Goal: Check status: Check status

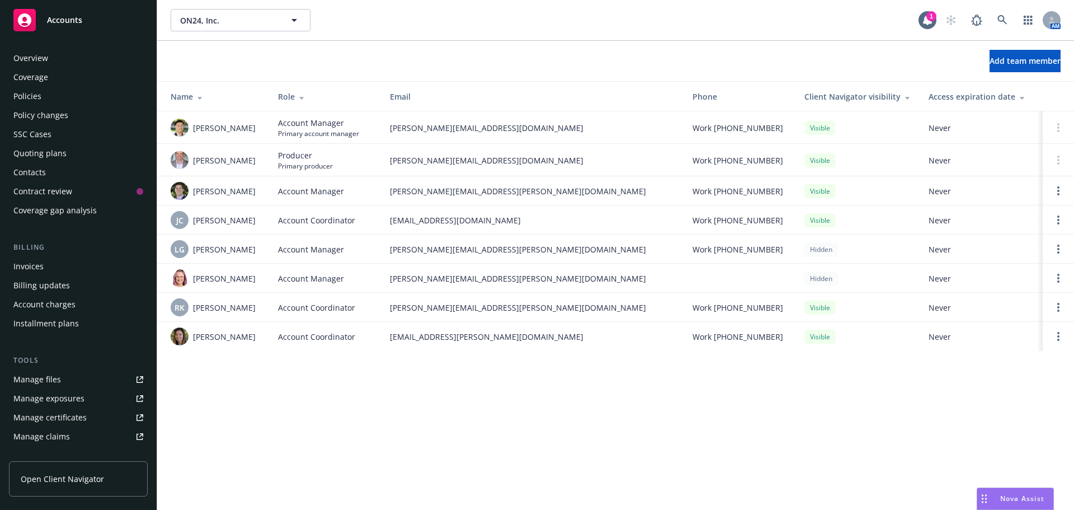
scroll to position [219, 0]
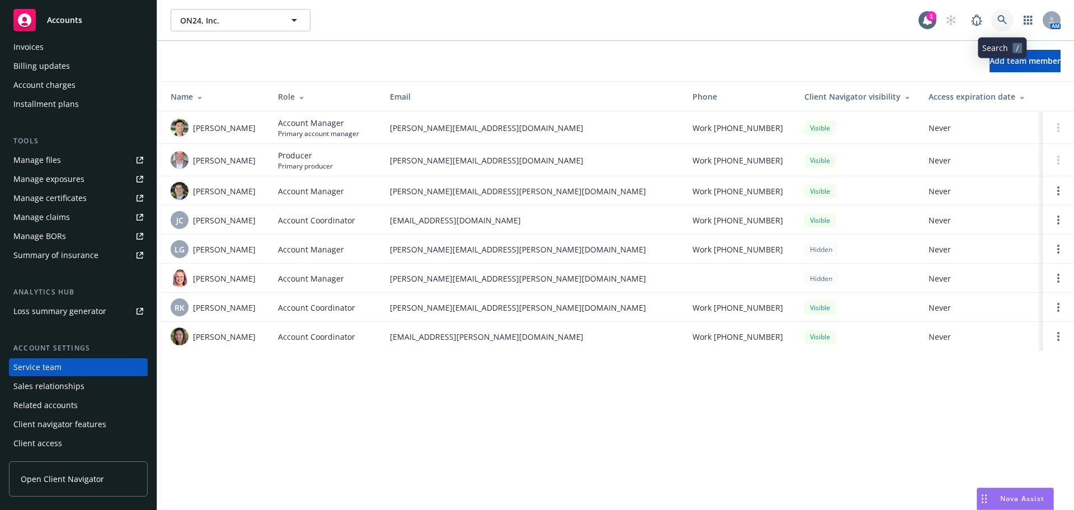
click at [1000, 19] on icon at bounding box center [1003, 20] width 10 height 10
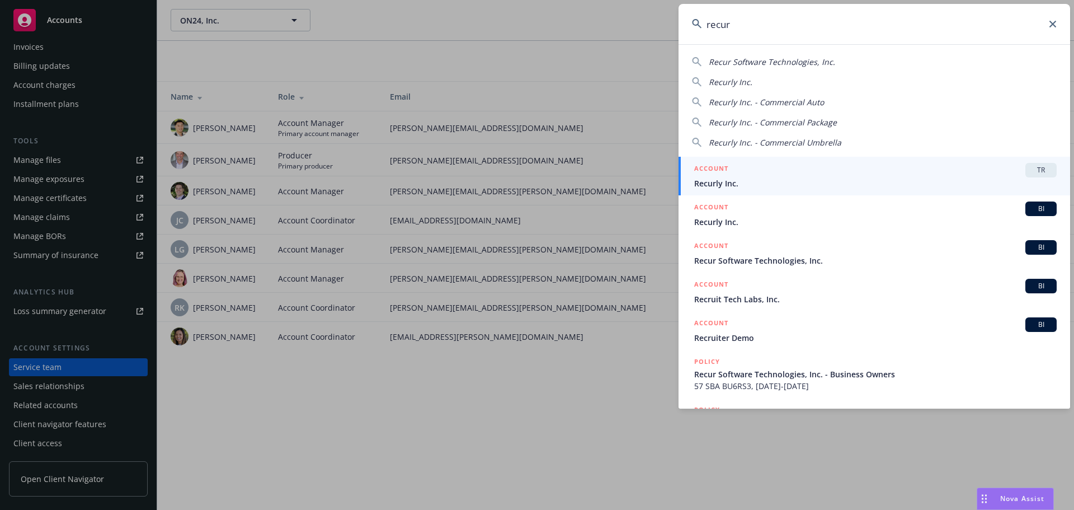
click at [796, 65] on span "Recur Software Technologies, Inc." at bounding box center [772, 62] width 126 height 11
type input "Recur Software Technologies, Inc."
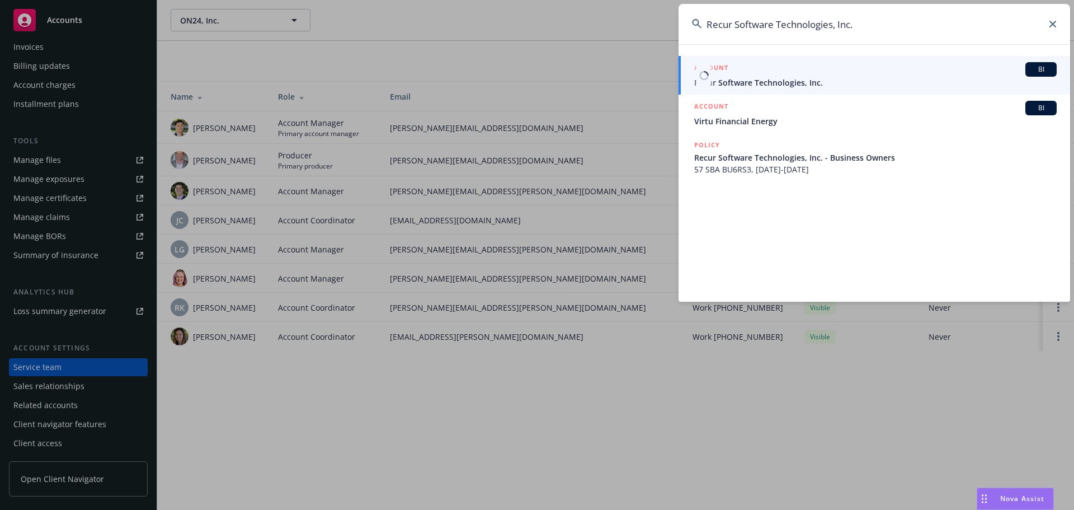
click at [810, 72] on div "ACCOUNT BI" at bounding box center [875, 69] width 363 height 15
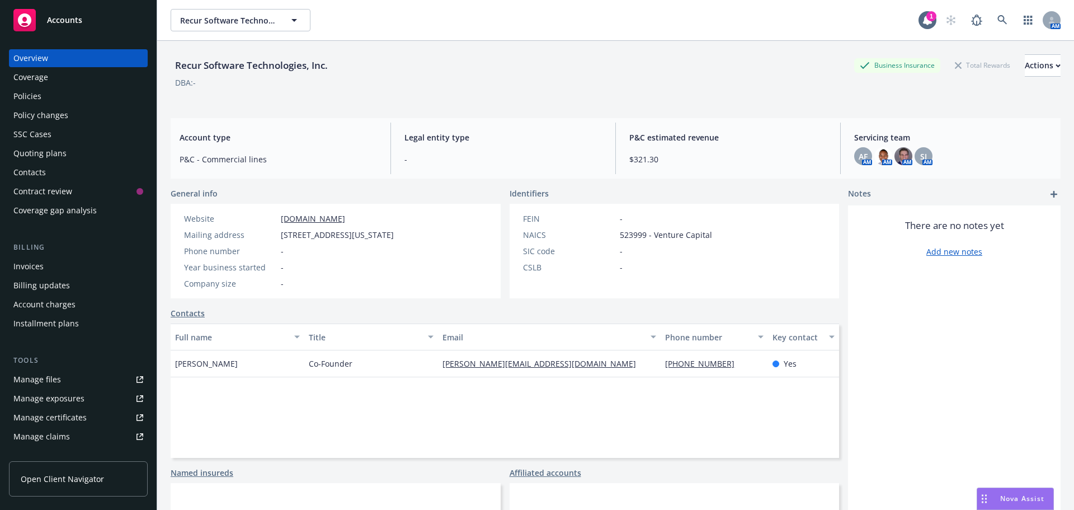
click at [47, 154] on div "Quoting plans" at bounding box center [39, 153] width 53 height 18
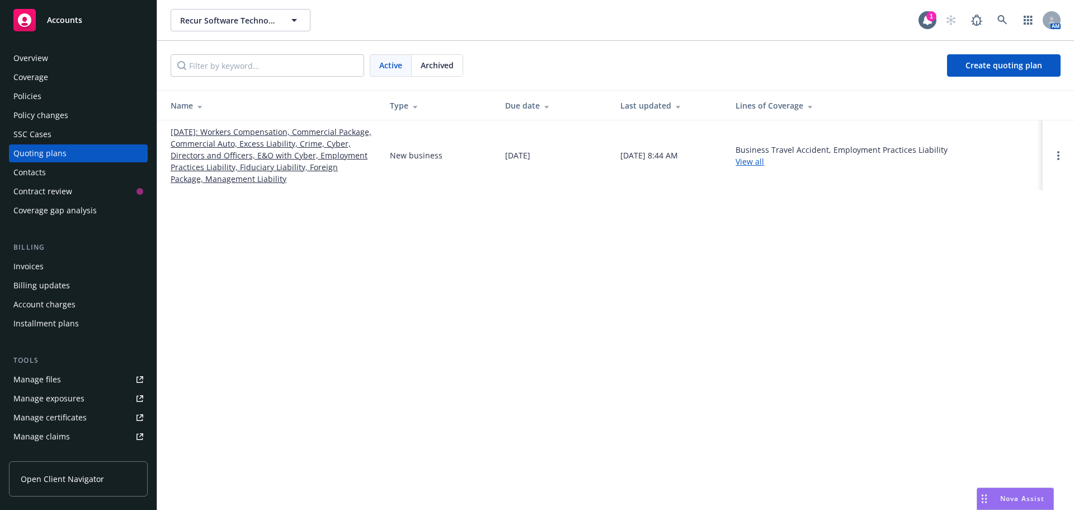
click at [237, 163] on link "[DATE]: Workers Compensation, Commercial Package, Commercial Auto, Excess Liabi…" at bounding box center [271, 155] width 201 height 59
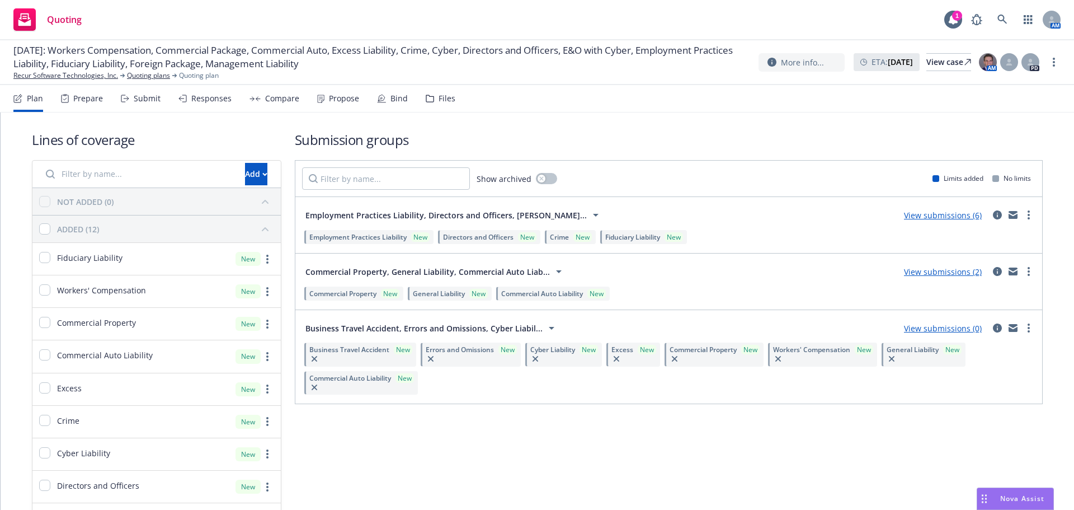
click at [920, 212] on link "View submissions (6)" at bounding box center [943, 215] width 78 height 11
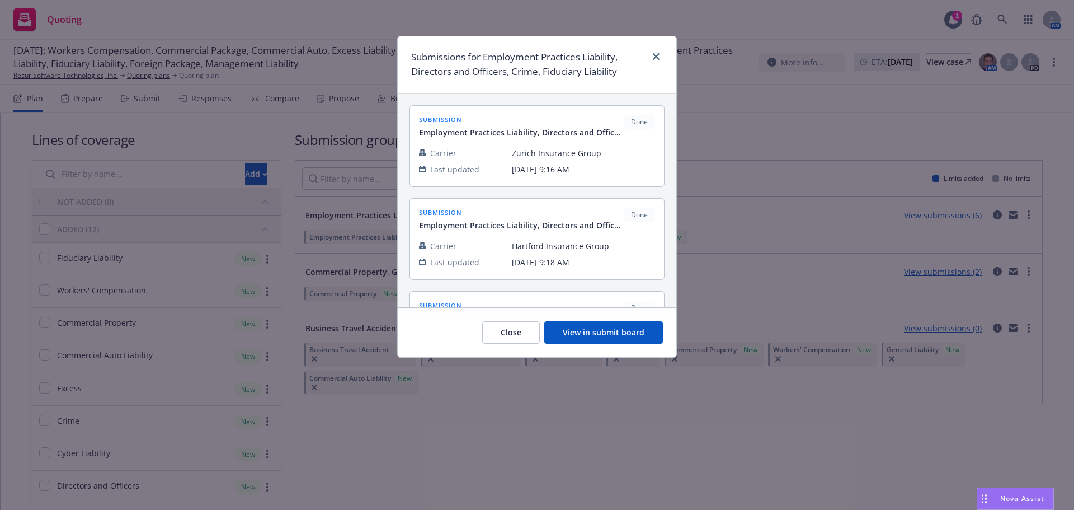
click at [612, 332] on button "View in submit board" at bounding box center [603, 332] width 119 height 22
